Goal: Task Accomplishment & Management: Manage account settings

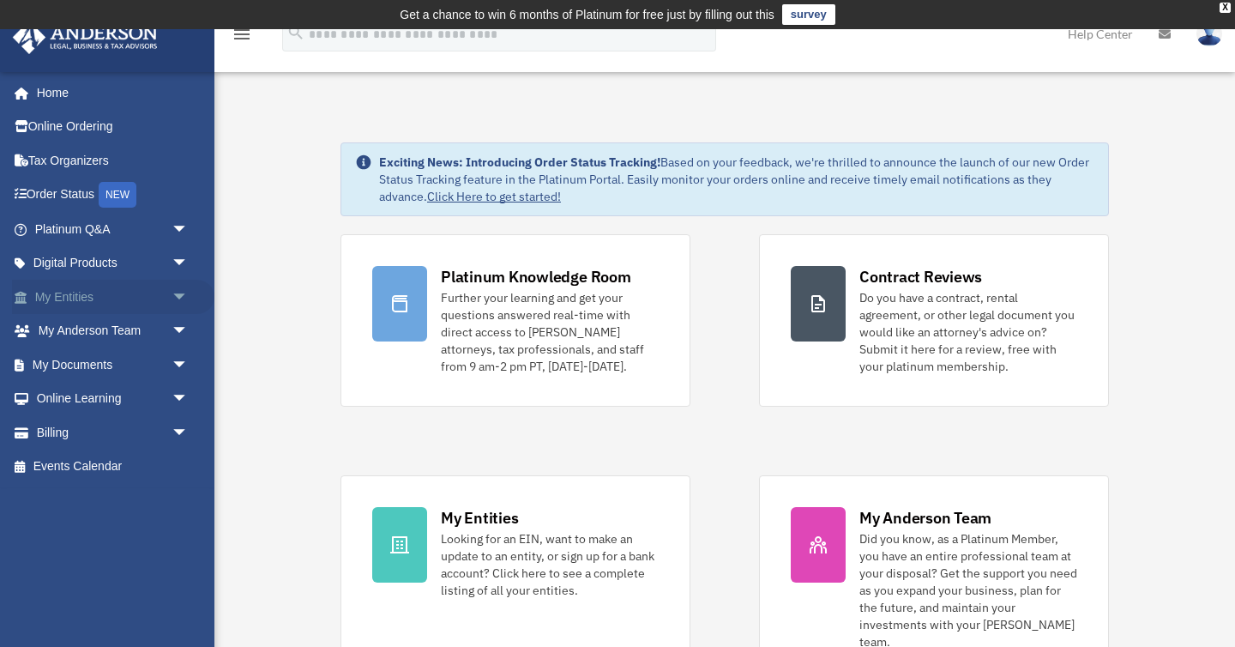
click at [127, 287] on link "My Entities arrow_drop_down" at bounding box center [113, 297] width 202 height 34
click at [178, 294] on span "arrow_drop_down" at bounding box center [189, 297] width 34 height 35
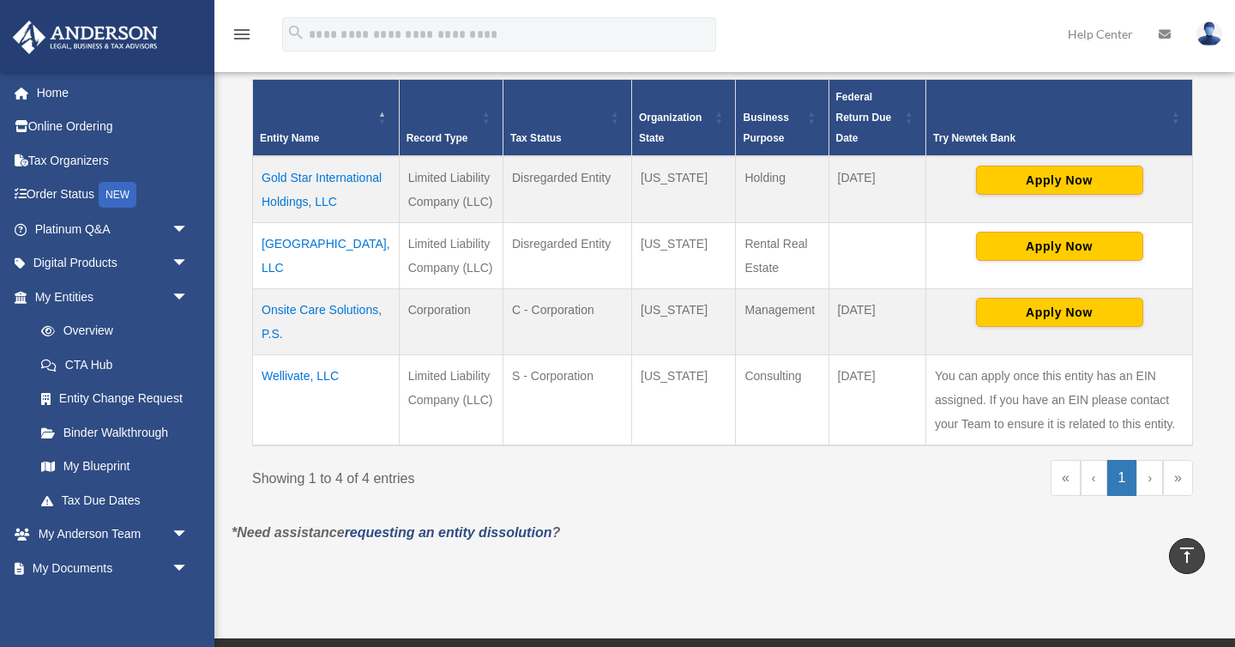
click at [318, 399] on td "Wellivate, LLC" at bounding box center [326, 399] width 147 height 91
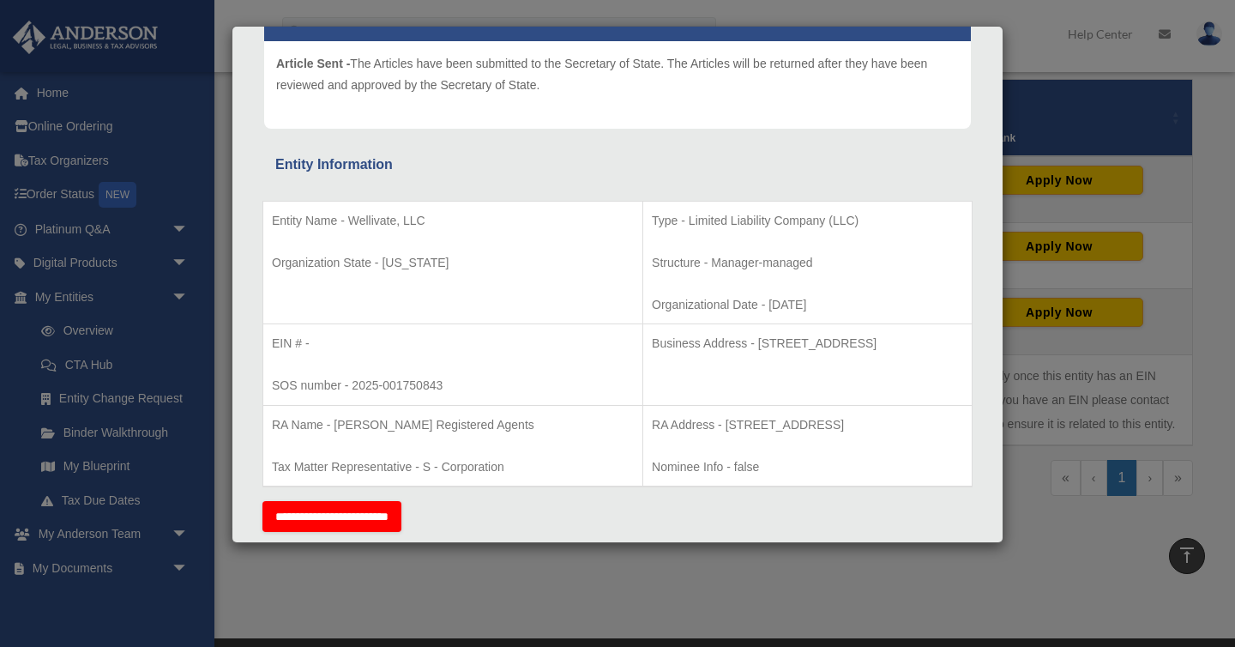
scroll to position [222, 0]
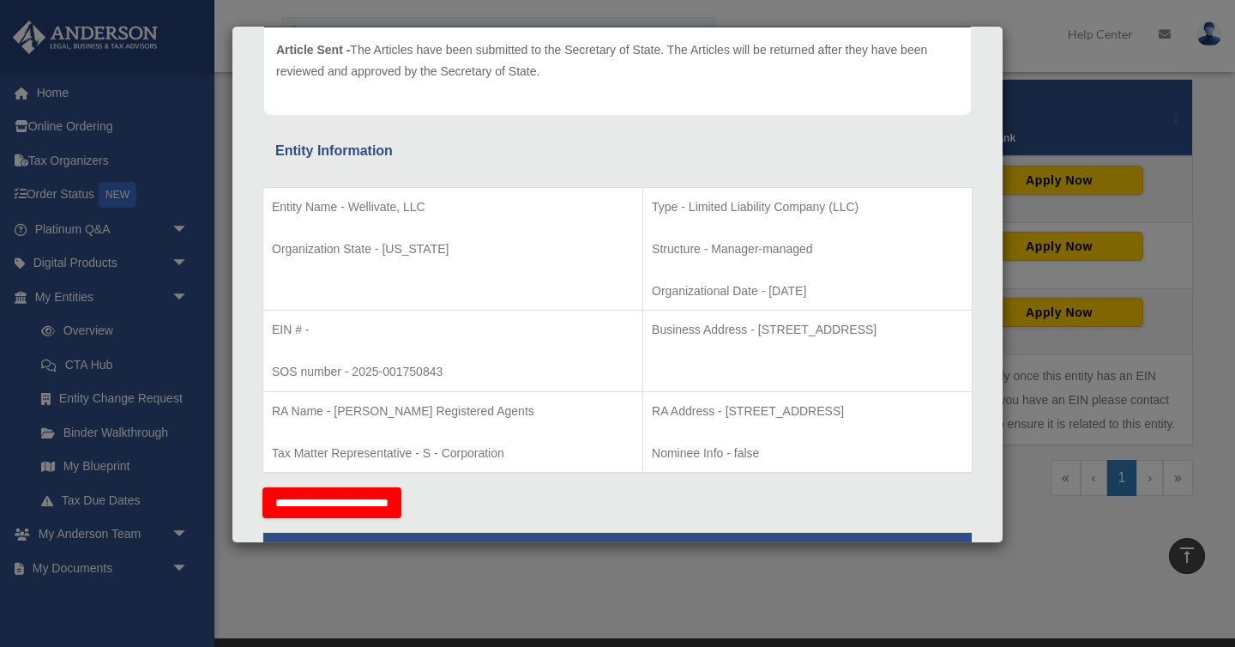
click at [684, 611] on div "Details × Articles Sent Organizational Date" at bounding box center [617, 323] width 1235 height 647
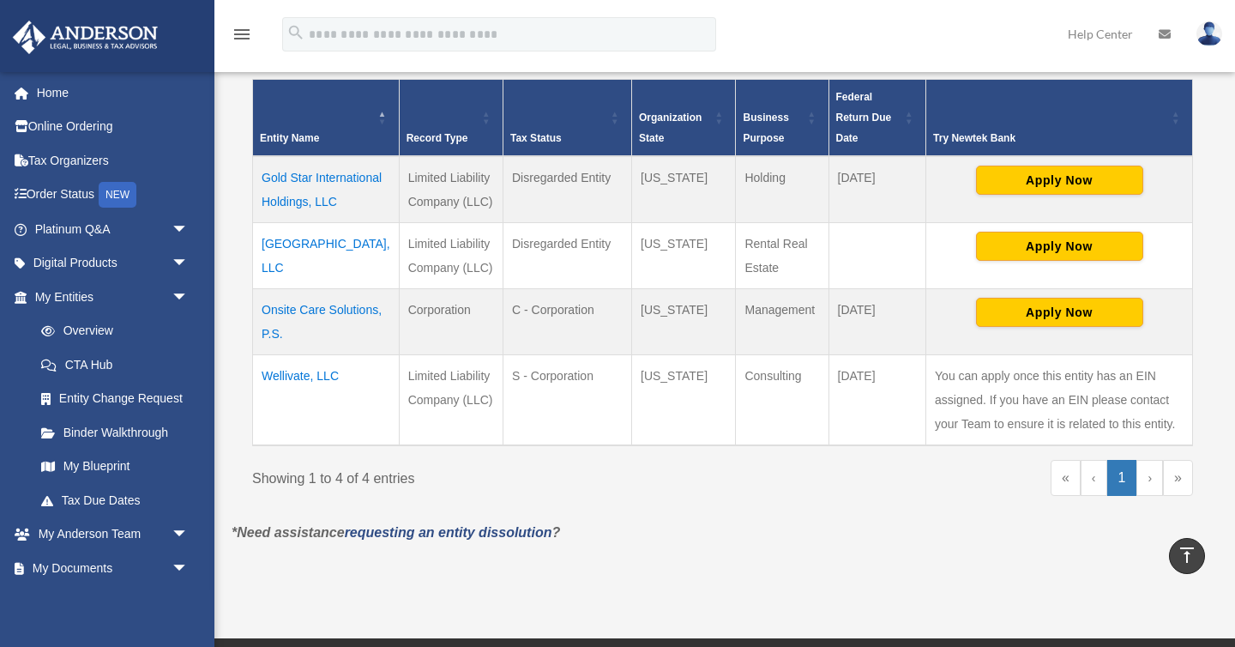
click at [1226, 39] on link at bounding box center [1209, 34] width 51 height 76
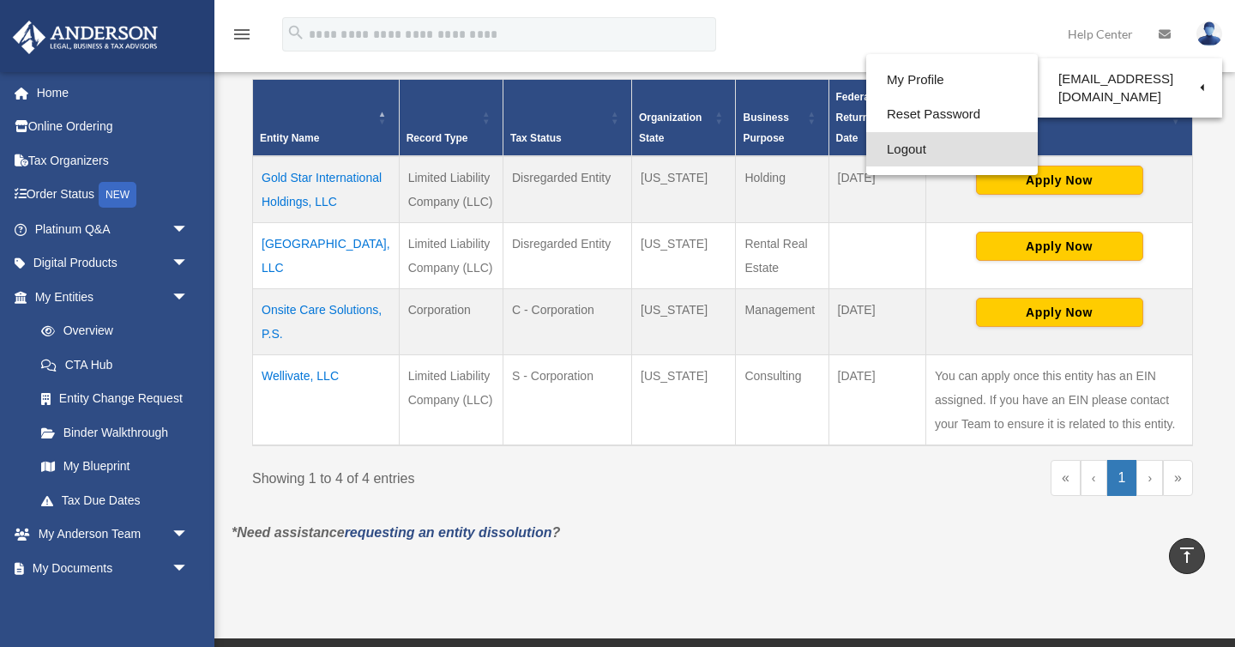
click at [919, 147] on link "Logout" at bounding box center [953, 149] width 172 height 35
